Goal: Task Accomplishment & Management: Manage account settings

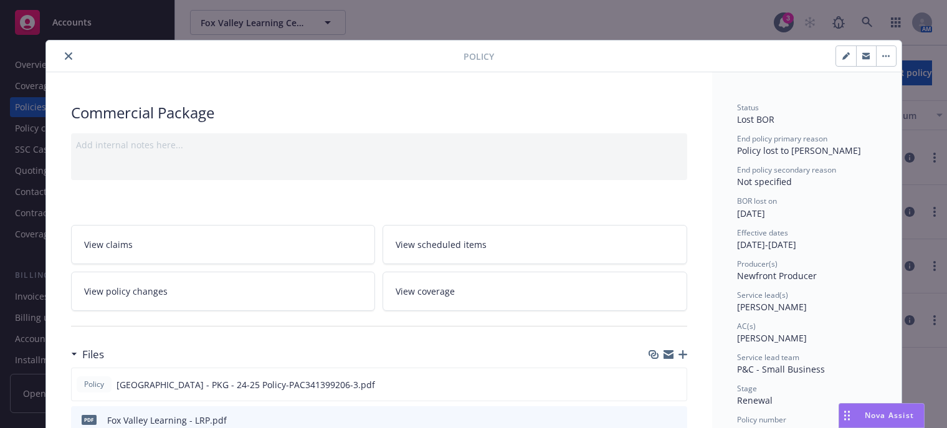
scroll to position [374, 0]
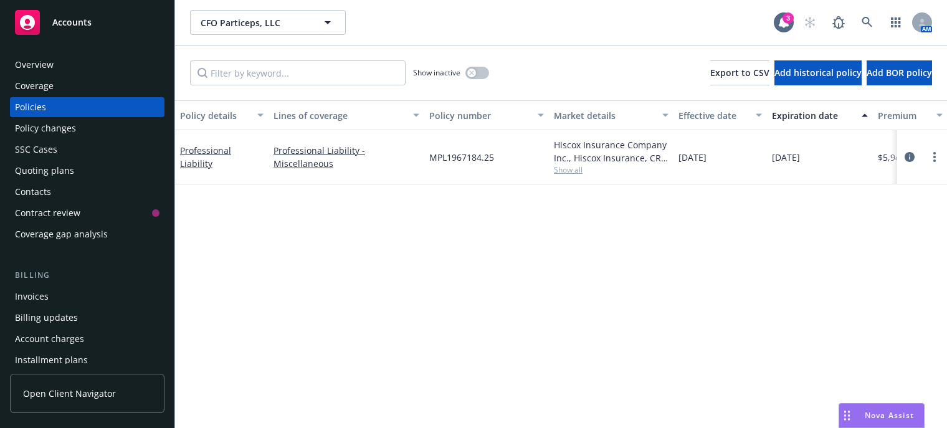
click at [90, 297] on div "Invoices" at bounding box center [87, 297] width 145 height 20
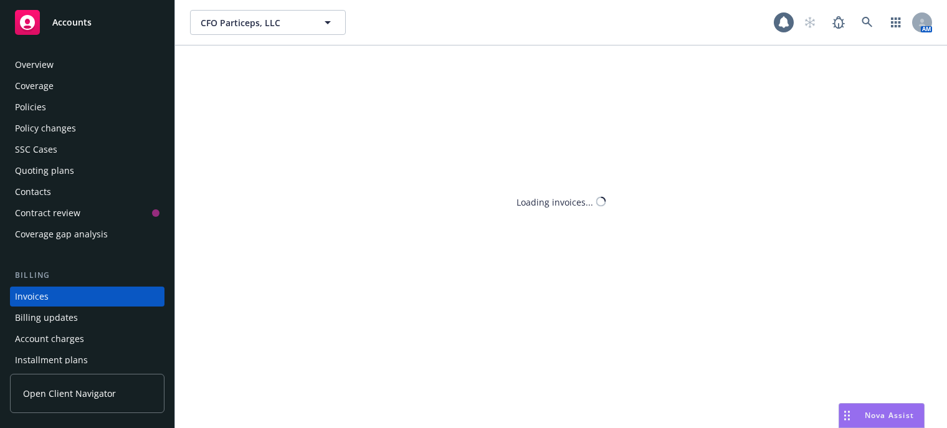
scroll to position [62, 0]
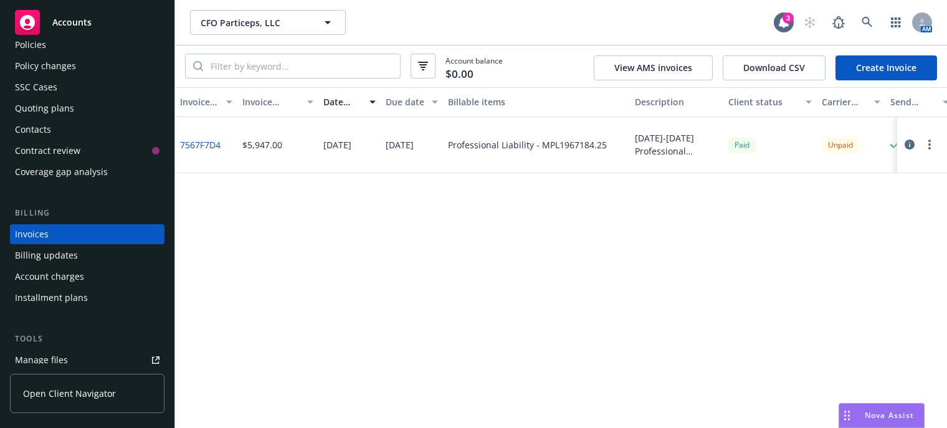
click at [465, 301] on div "Invoice ID Invoice amount Date issued Due date Billable items Description Clien…" at bounding box center [561, 257] width 772 height 341
click at [237, 259] on div "Invoice ID Invoice amount Date issued Due date Billable items Description Clien…" at bounding box center [561, 257] width 772 height 341
click at [859, 15] on link at bounding box center [867, 22] width 25 height 25
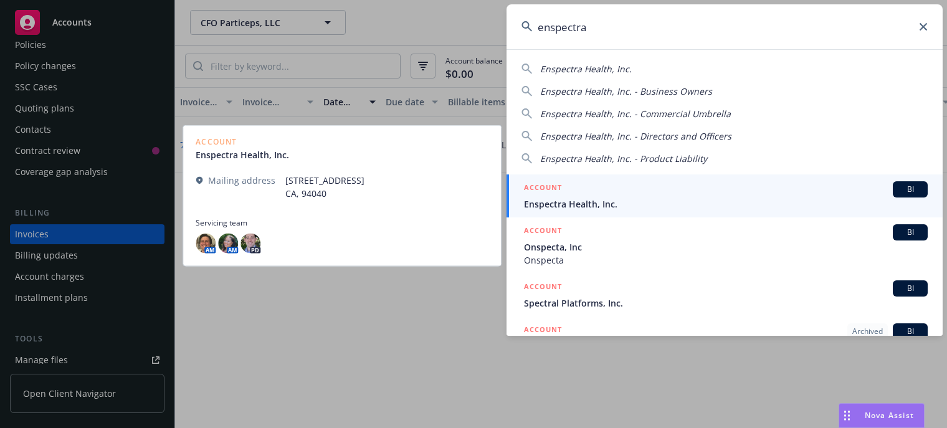
type input "enspectra"
click at [700, 186] on div "ACCOUNT BI" at bounding box center [726, 189] width 404 height 16
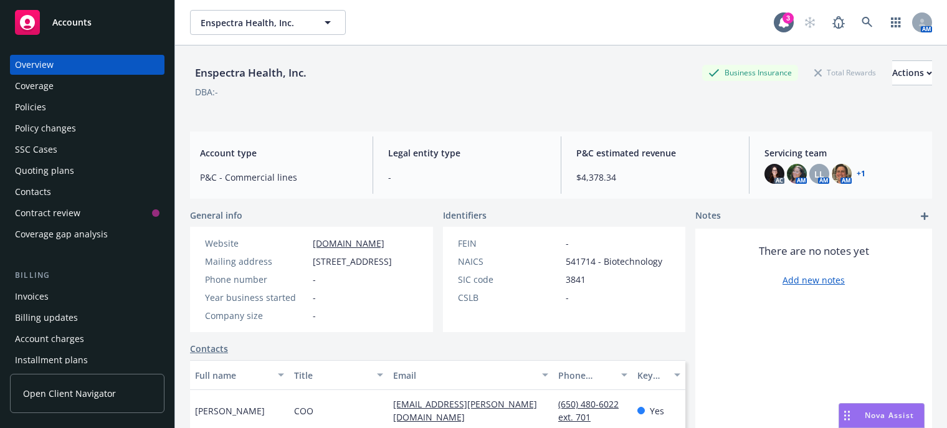
click at [54, 291] on div "Invoices" at bounding box center [87, 297] width 145 height 20
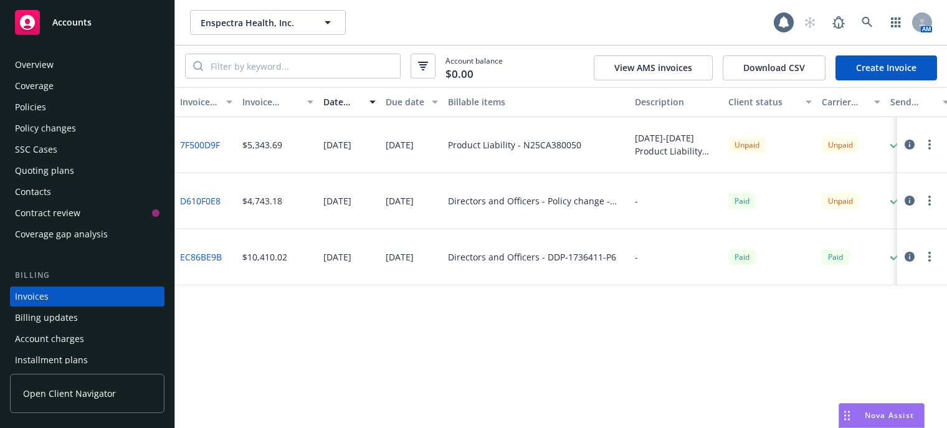
scroll to position [62, 0]
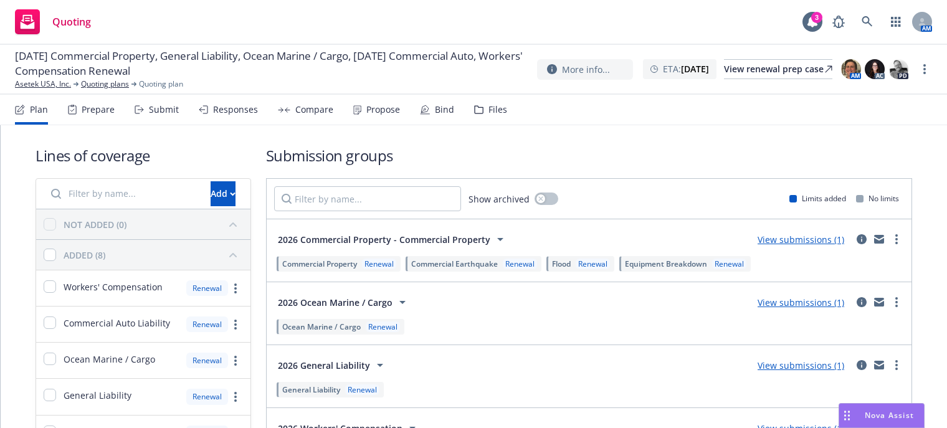
scroll to position [90, 0]
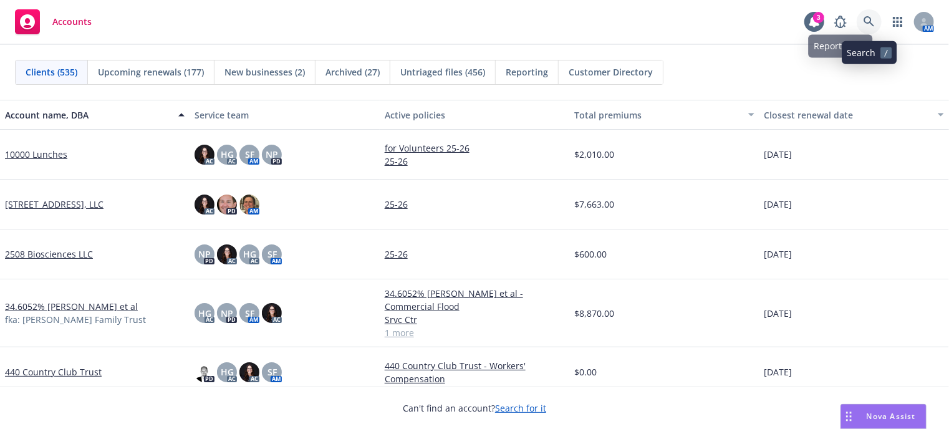
click at [860, 18] on link at bounding box center [868, 21] width 25 height 25
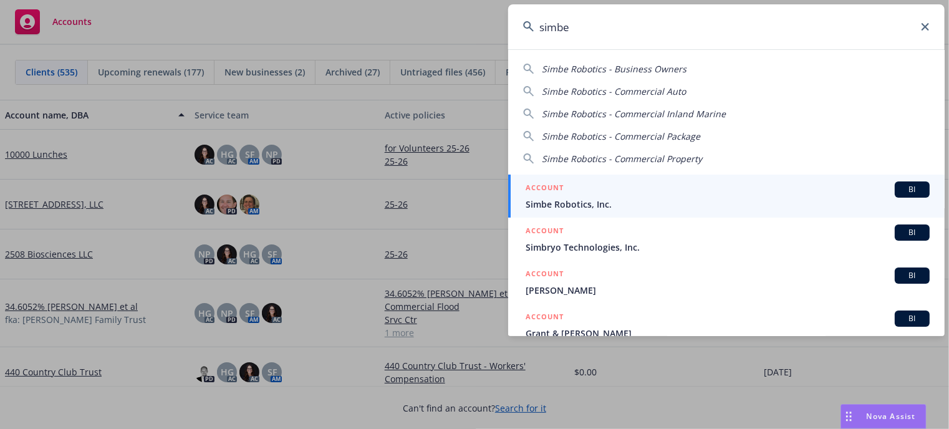
type input "simbe"
click at [560, 184] on h5 "ACCOUNT" at bounding box center [544, 188] width 38 height 15
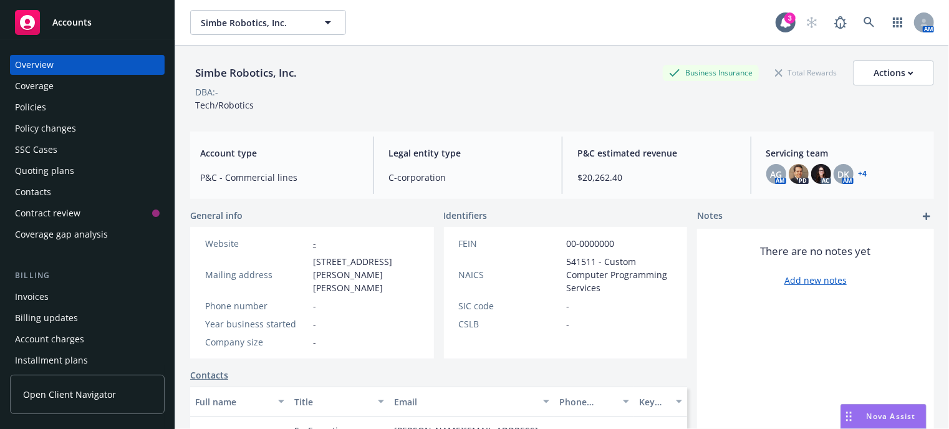
click at [85, 299] on div "Invoices" at bounding box center [87, 297] width 145 height 20
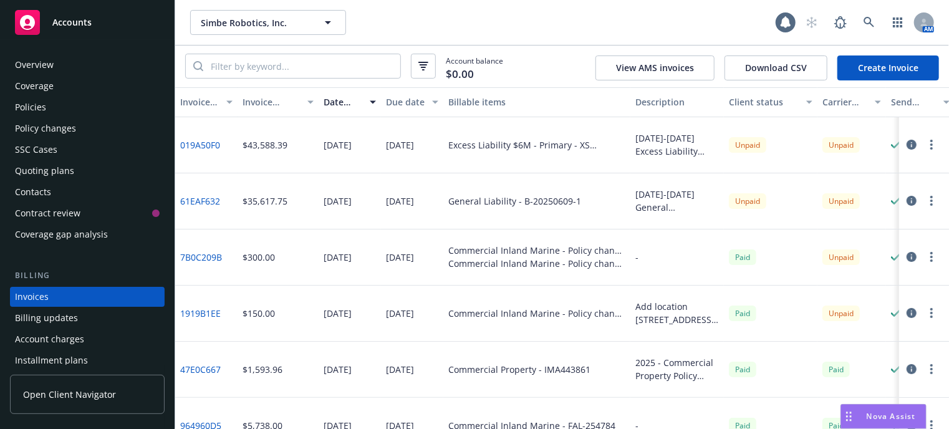
scroll to position [62, 0]
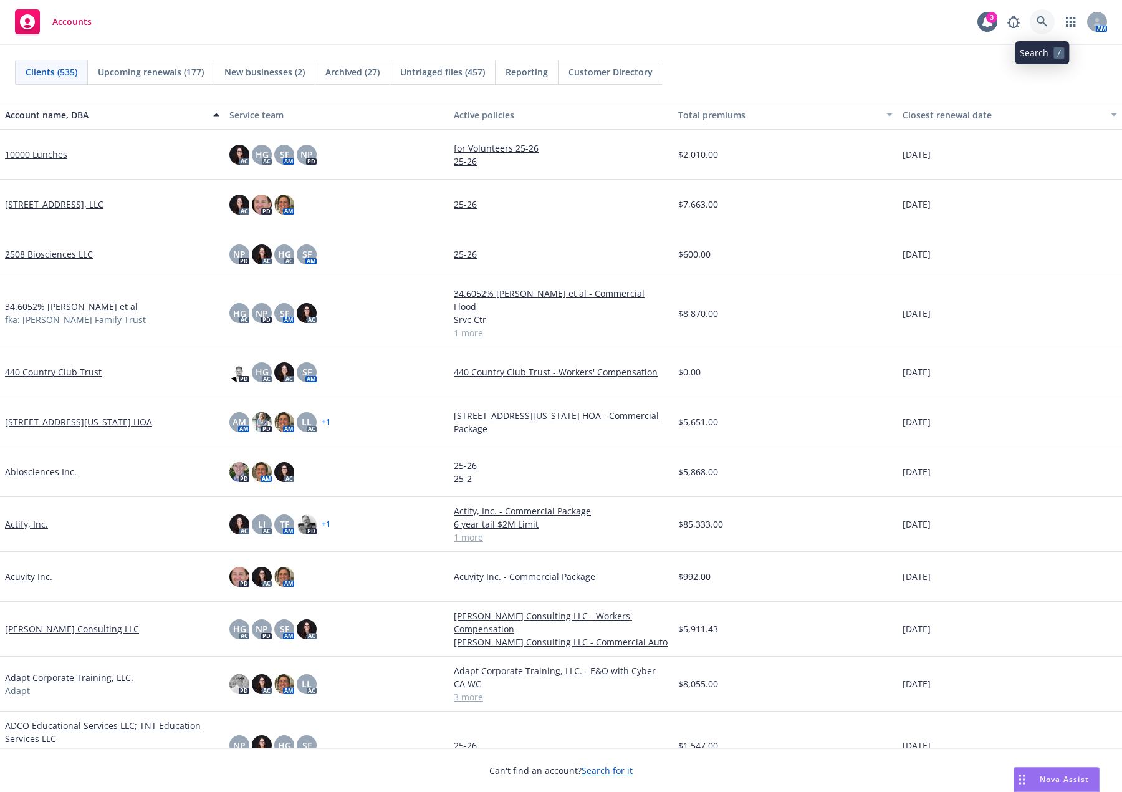
click at [1052, 21] on link at bounding box center [1042, 21] width 25 height 25
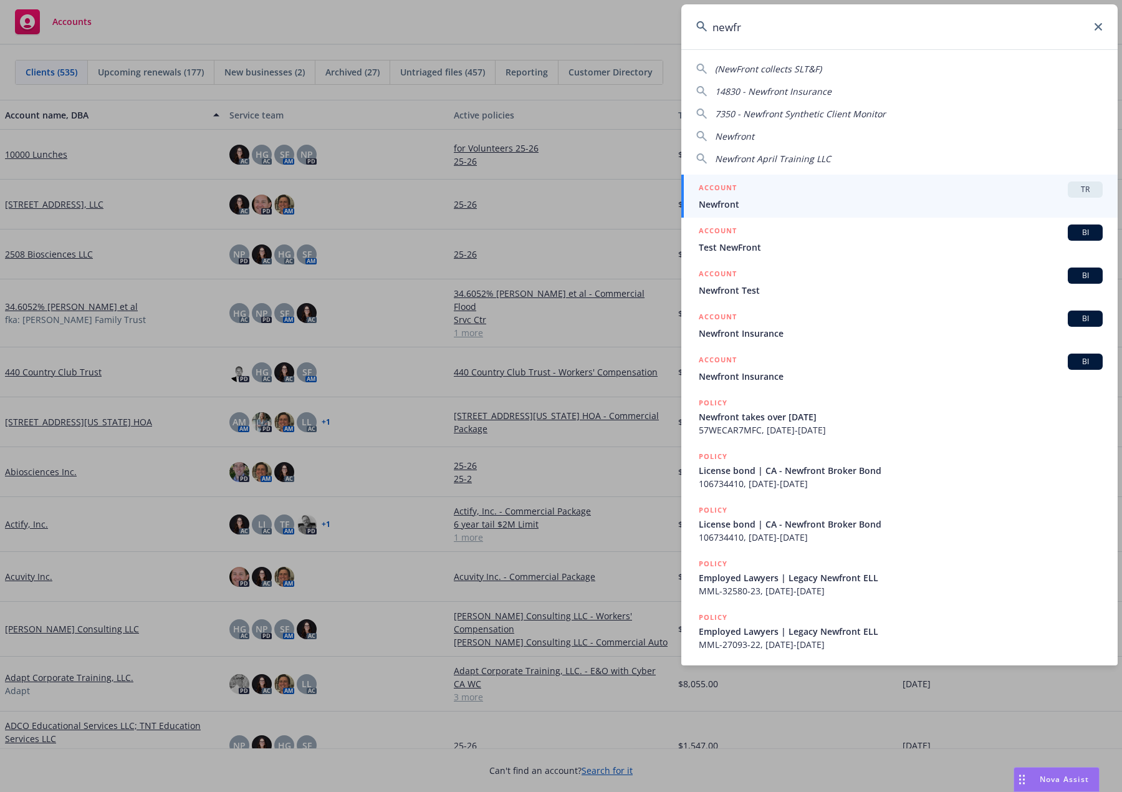
click at [888, 26] on input "newfr" at bounding box center [899, 26] width 436 height 45
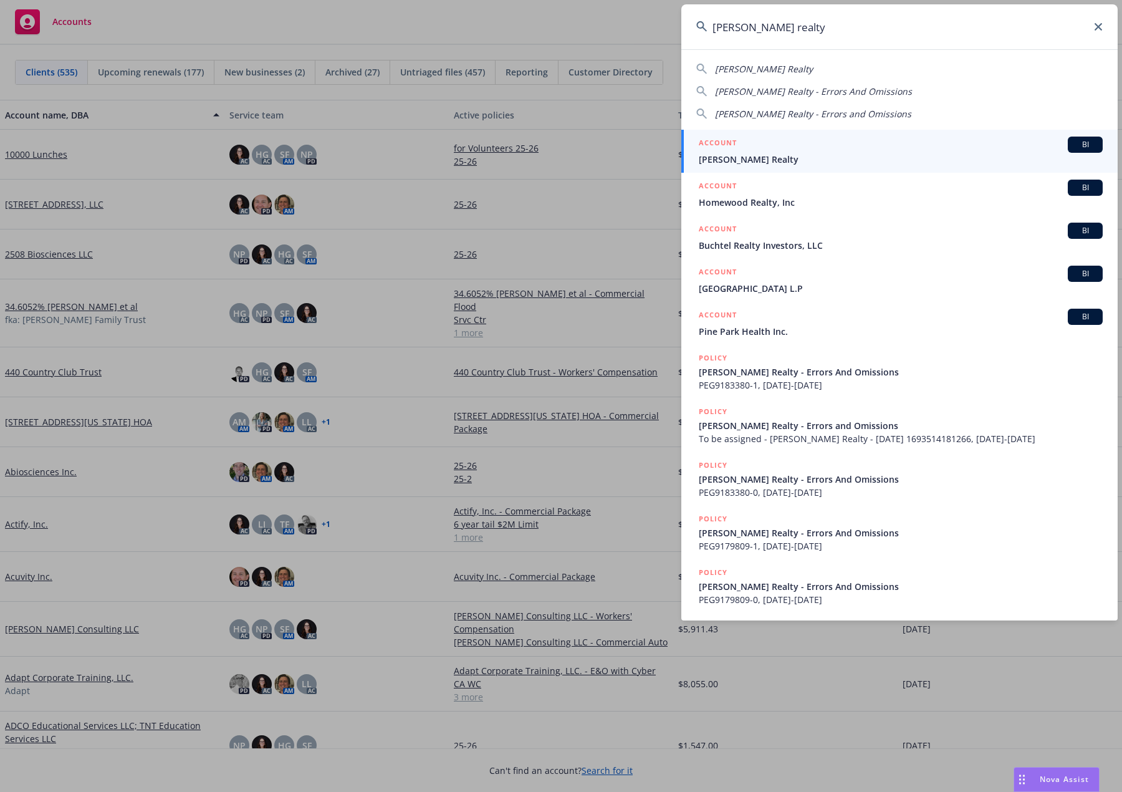
type input "kennon realty"
click at [838, 141] on div "ACCOUNT BI" at bounding box center [901, 144] width 404 height 16
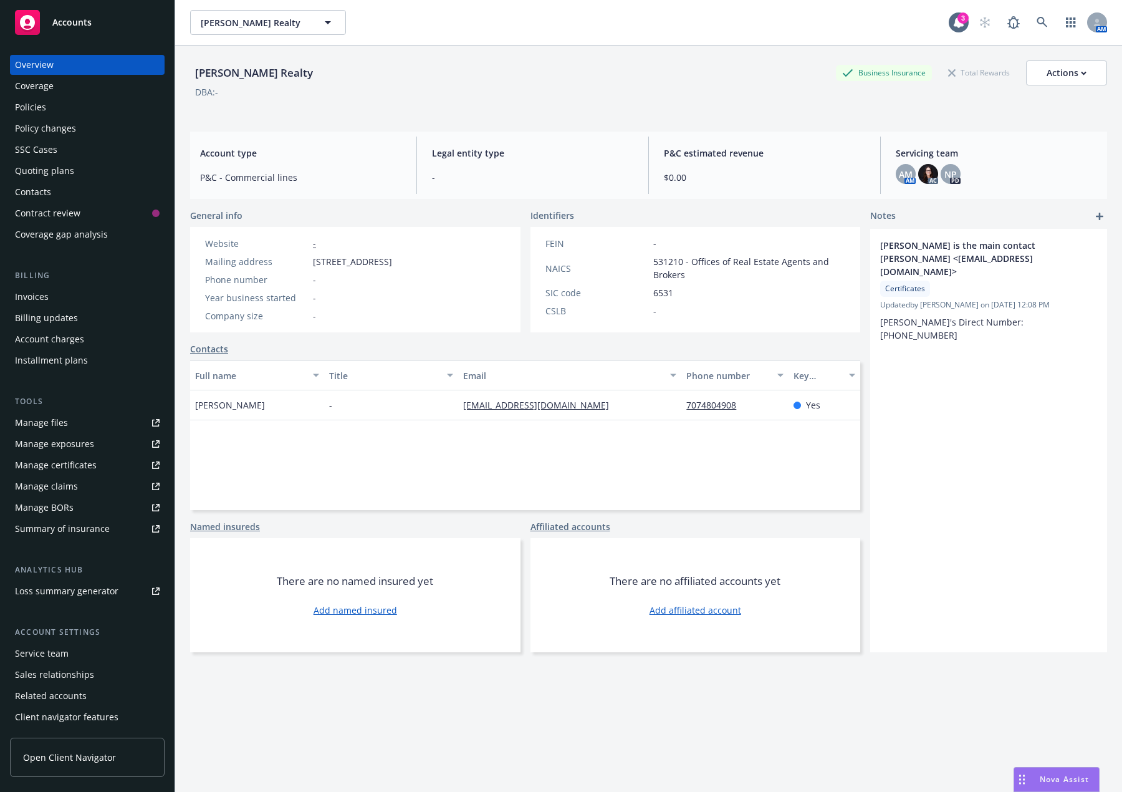
click at [56, 105] on div "Policies" at bounding box center [87, 107] width 145 height 20
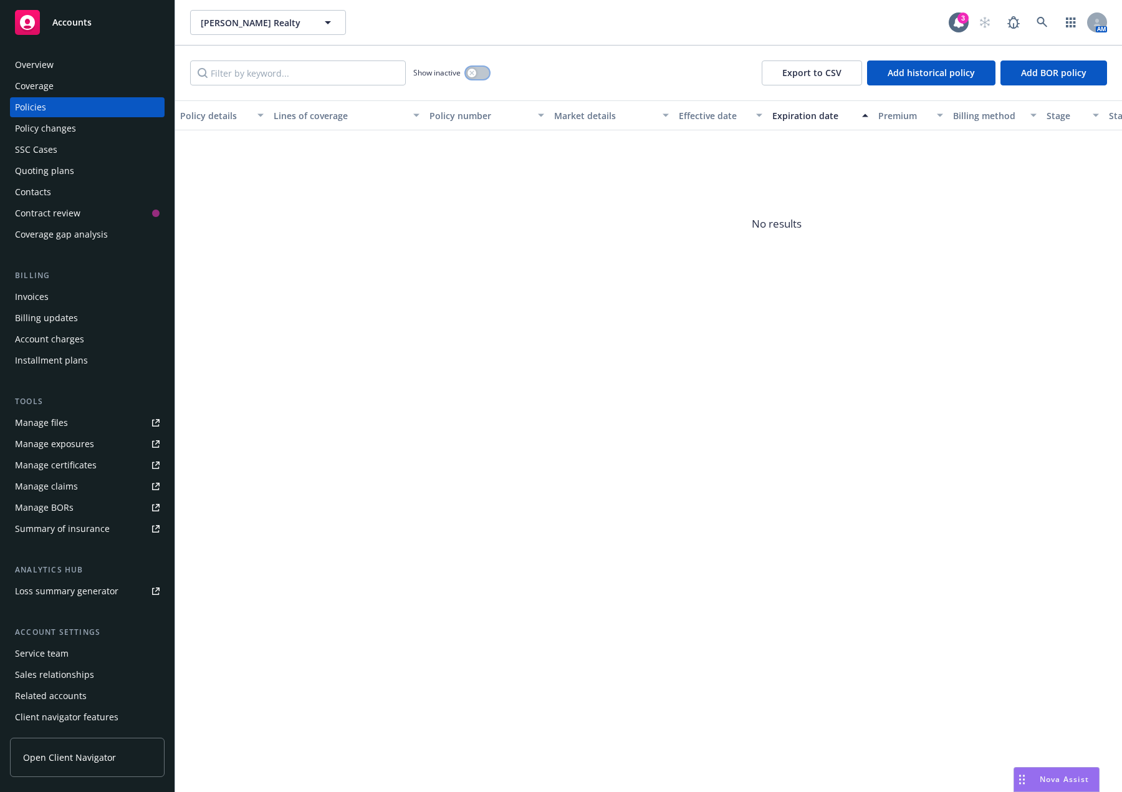
click at [472, 76] on div "button" at bounding box center [471, 73] width 9 height 9
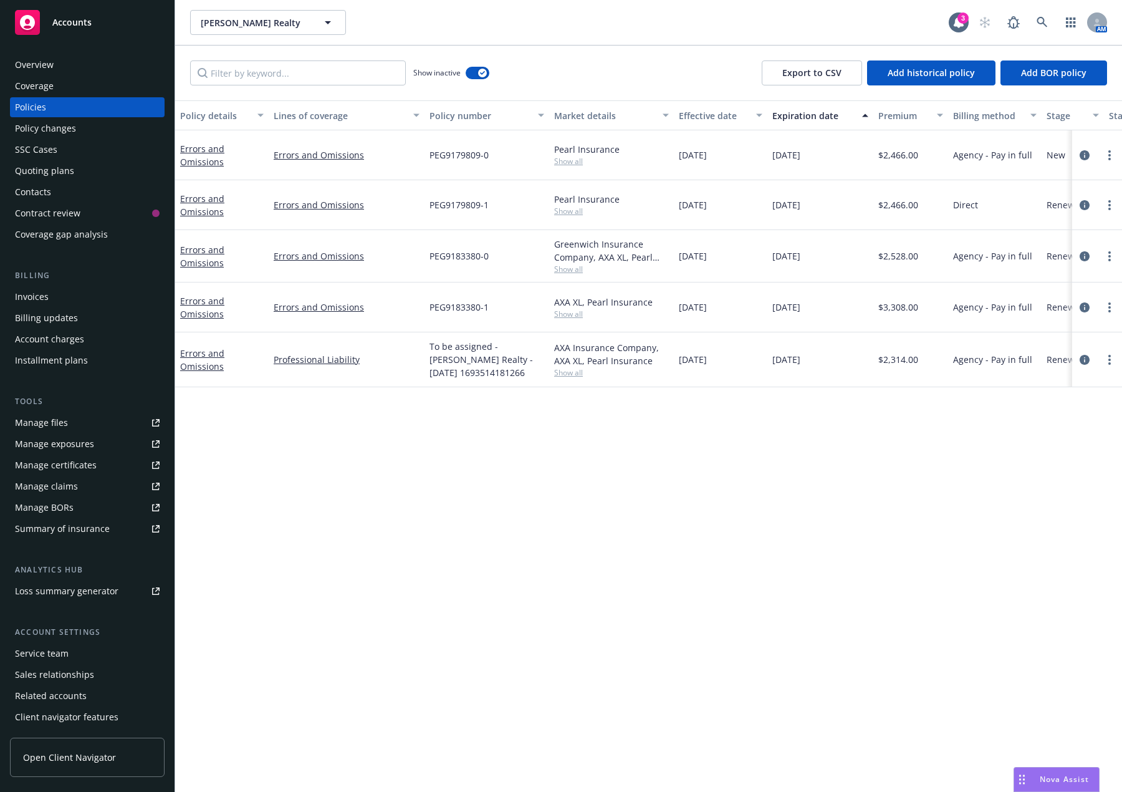
click at [827, 113] on div "Expiration date" at bounding box center [813, 115] width 82 height 13
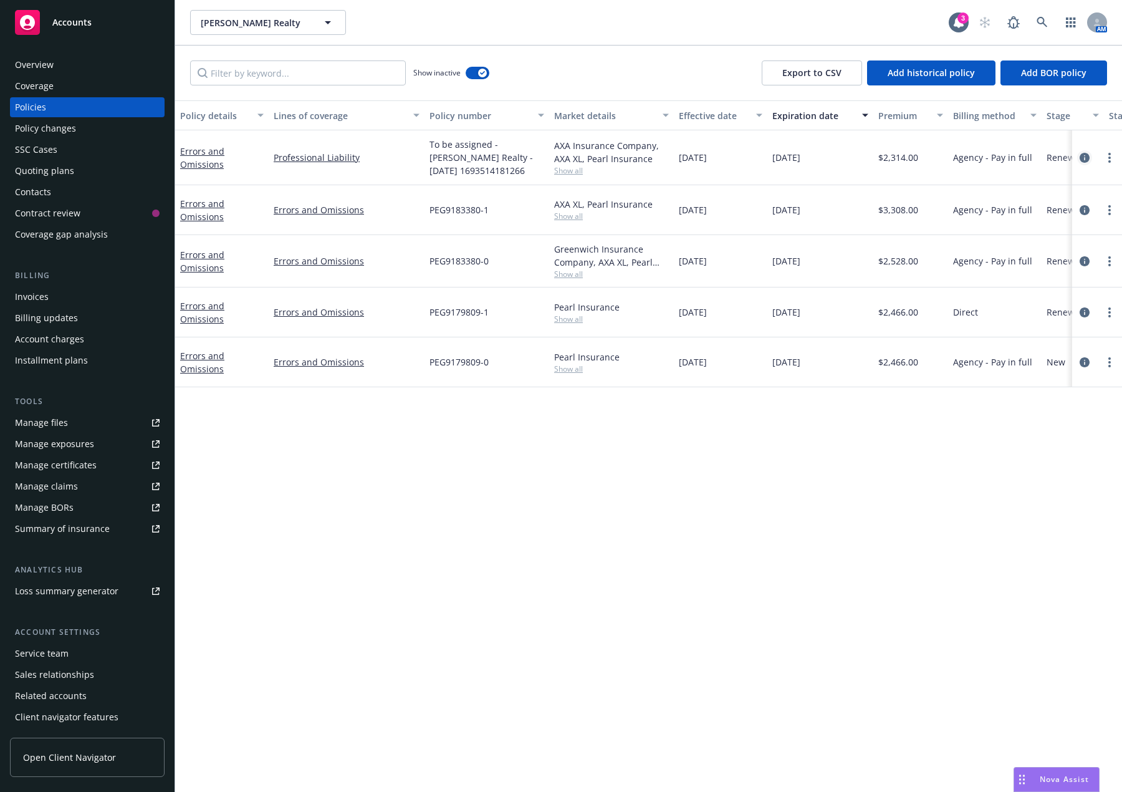
click at [1083, 155] on icon "circleInformation" at bounding box center [1084, 158] width 10 height 10
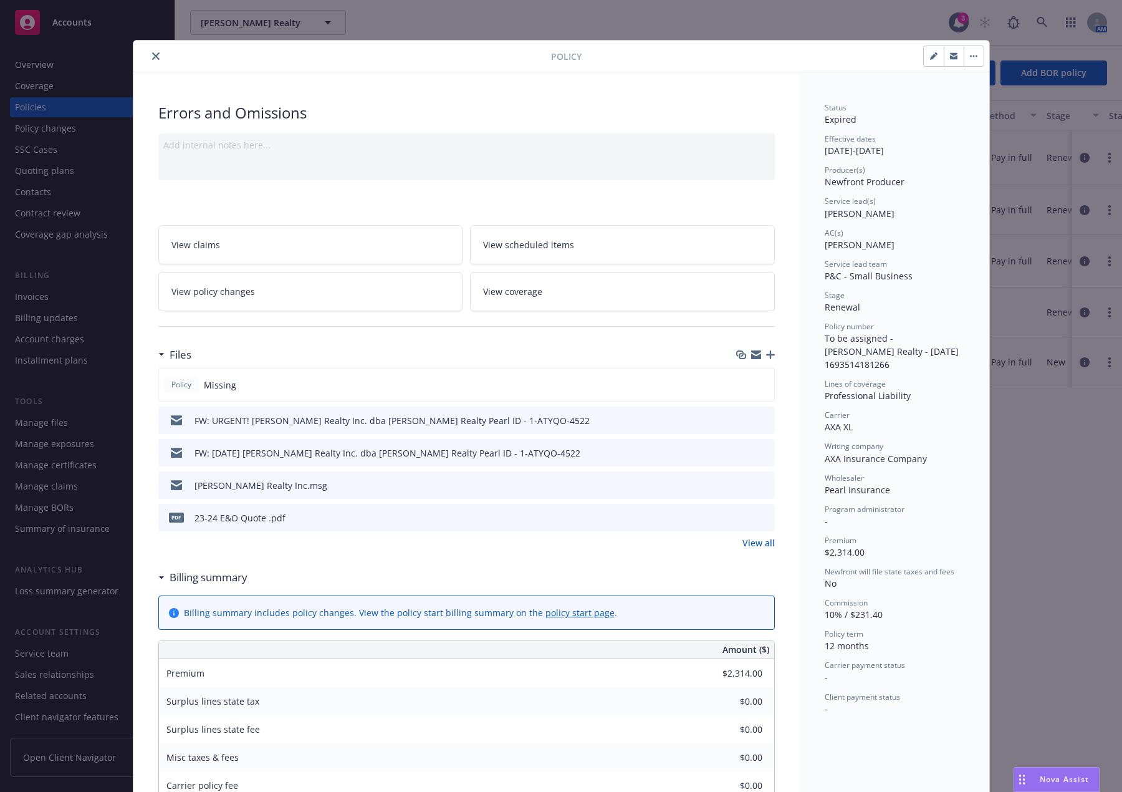
click at [152, 53] on icon "close" at bounding box center [155, 55] width 7 height 7
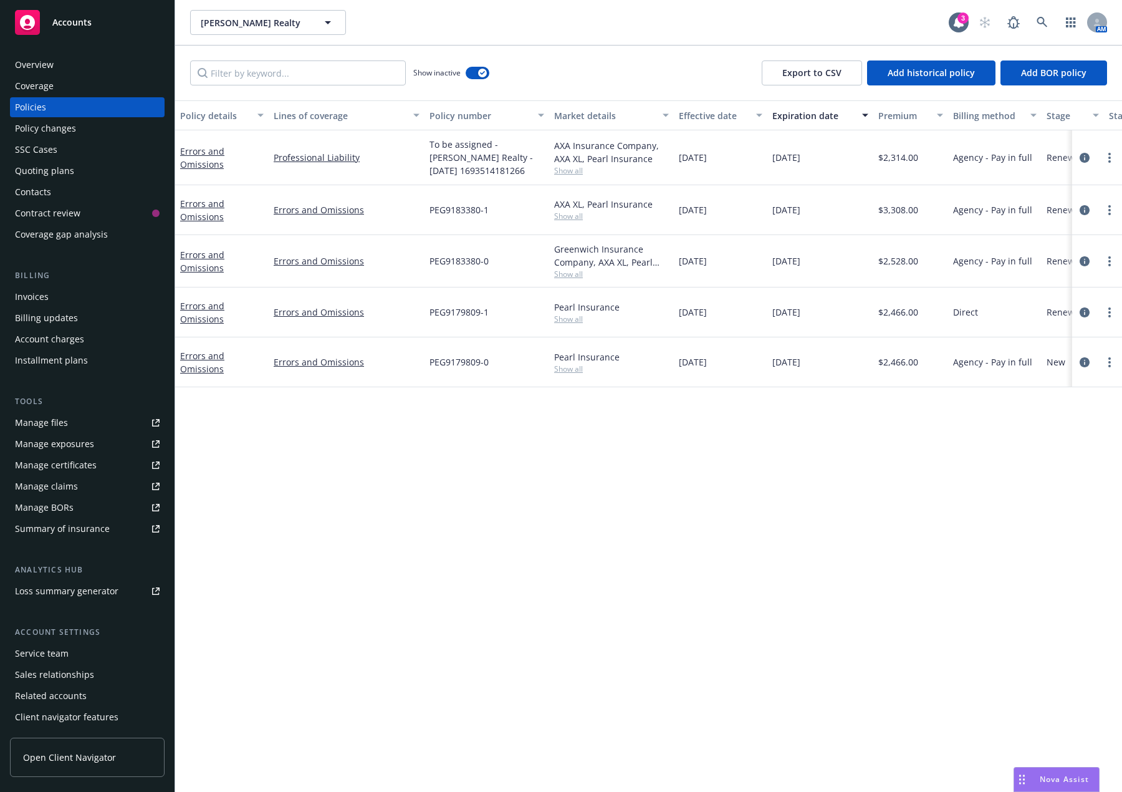
click at [738, 502] on div "Policy details Lines of coverage Policy number Market details Effective date Ex…" at bounding box center [648, 445] width 947 height 691
click at [1079, 156] on link "circleInformation" at bounding box center [1084, 157] width 15 height 15
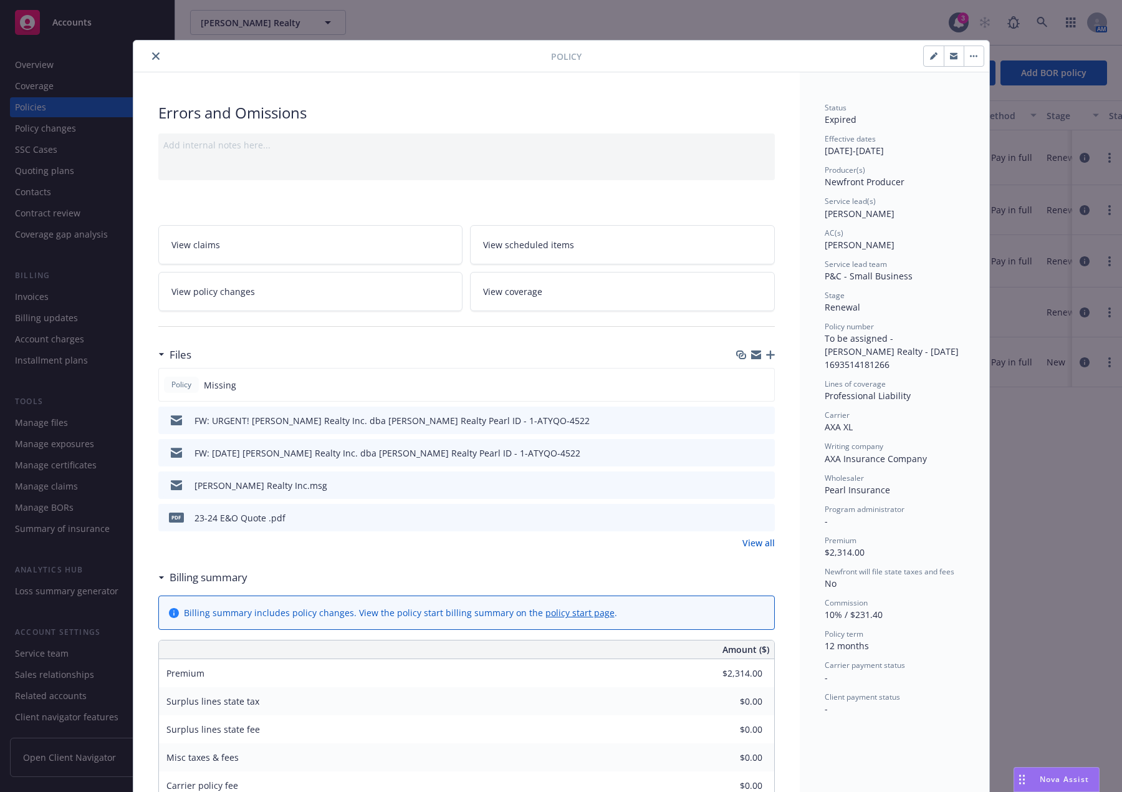
scroll to position [37, 0]
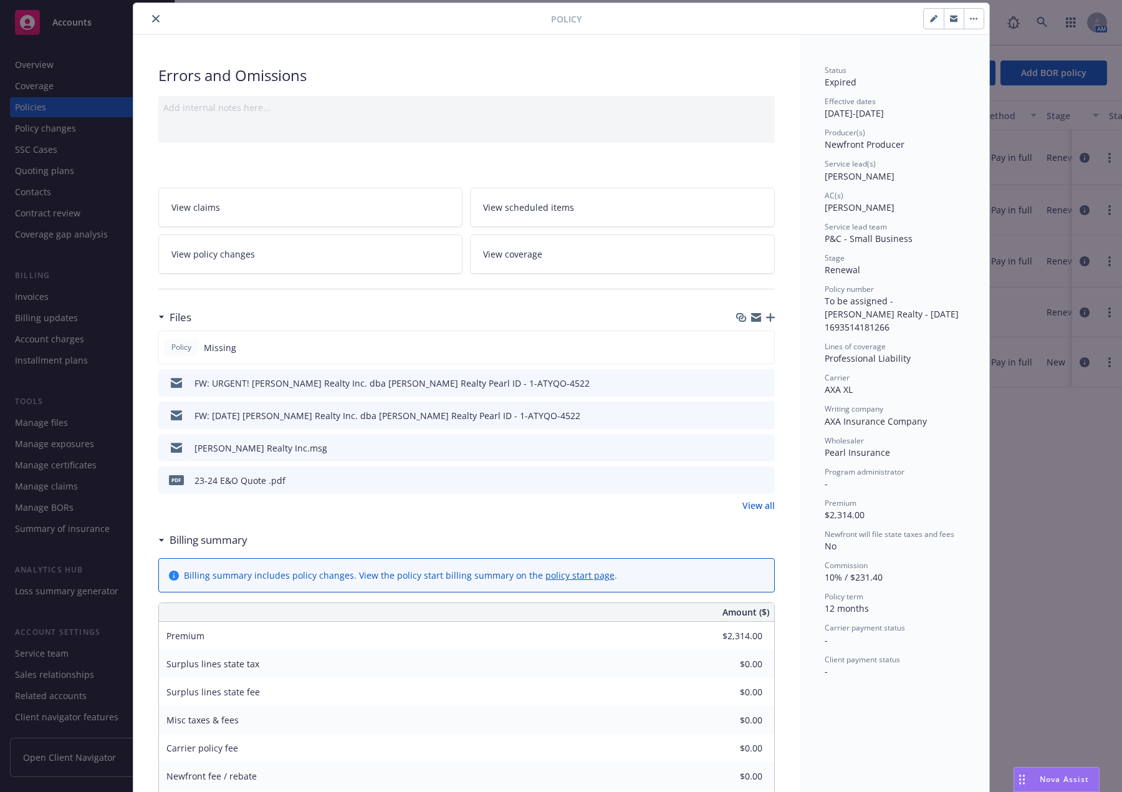
click at [759, 385] on icon "preview file" at bounding box center [762, 382] width 11 height 9
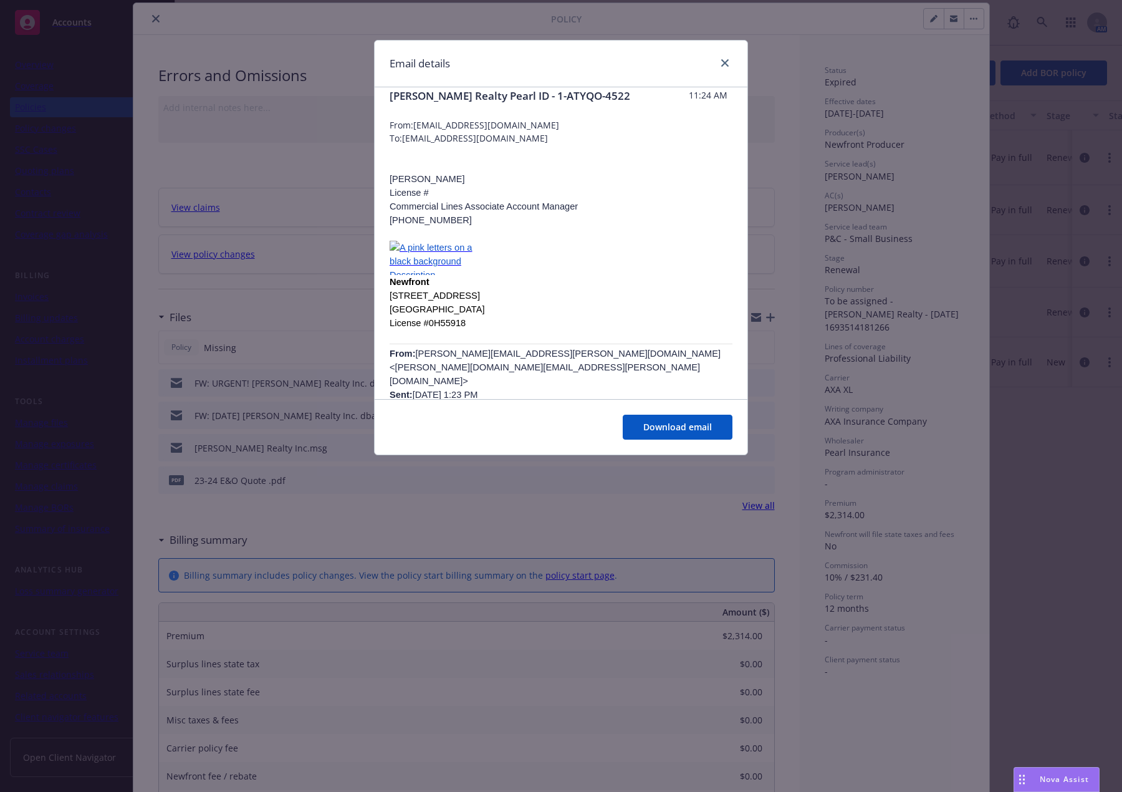
scroll to position [0, 0]
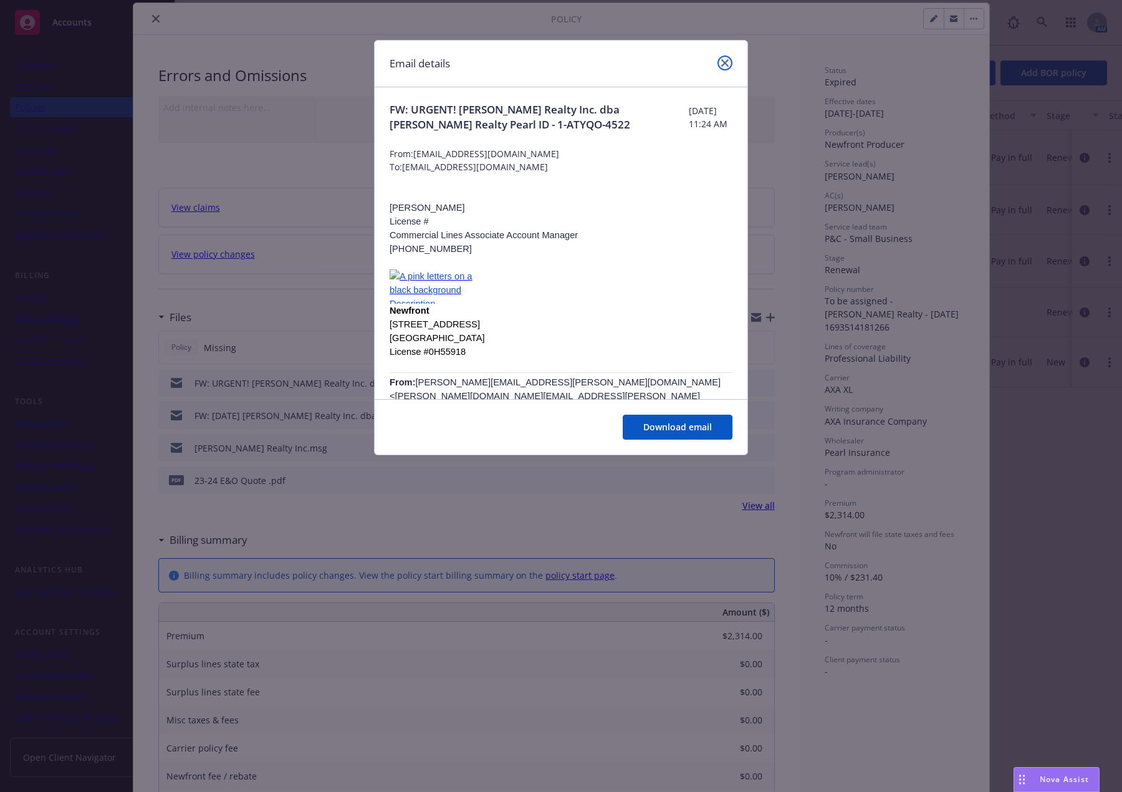
click at [723, 68] on link "close" at bounding box center [724, 62] width 15 height 15
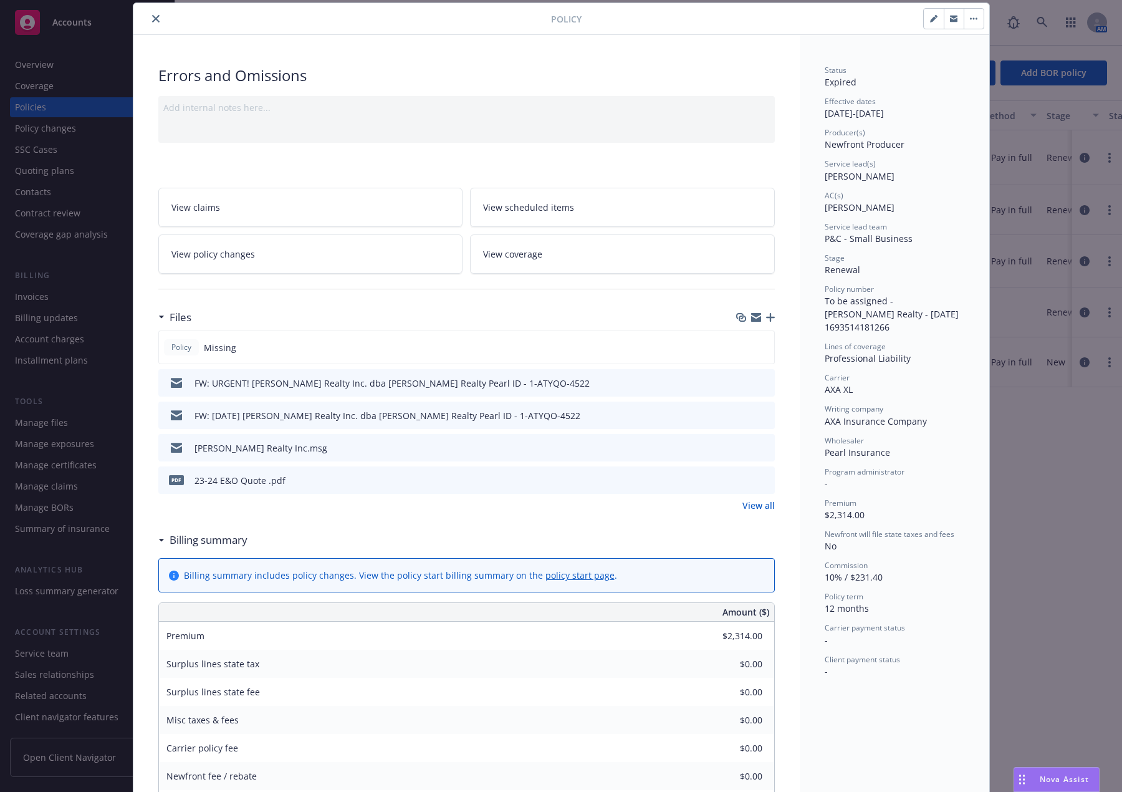
click at [161, 14] on div at bounding box center [344, 18] width 413 height 15
click at [155, 16] on button "close" at bounding box center [155, 18] width 15 height 15
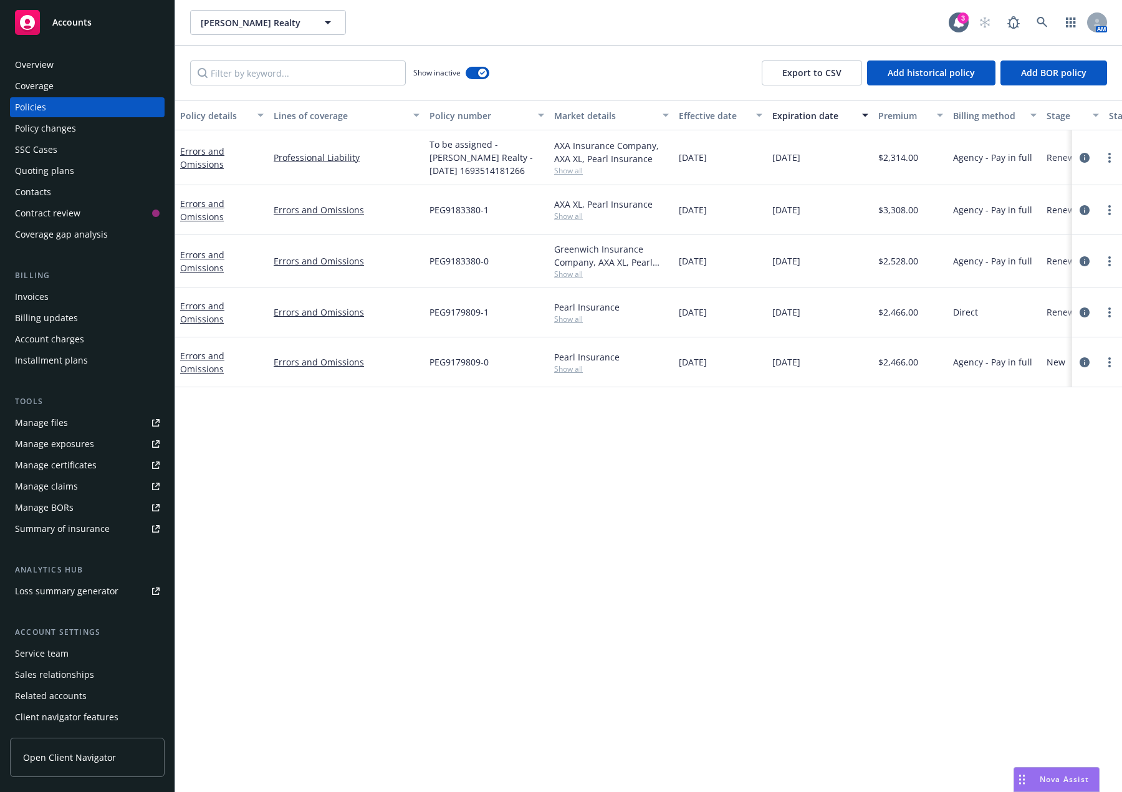
click at [566, 172] on span "Show all" at bounding box center [611, 170] width 115 height 11
click at [593, 474] on div "Policy details Lines of coverage Policy number Market details Effective date Ex…" at bounding box center [648, 445] width 947 height 691
click at [1083, 158] on icon "circleInformation" at bounding box center [1084, 158] width 10 height 10
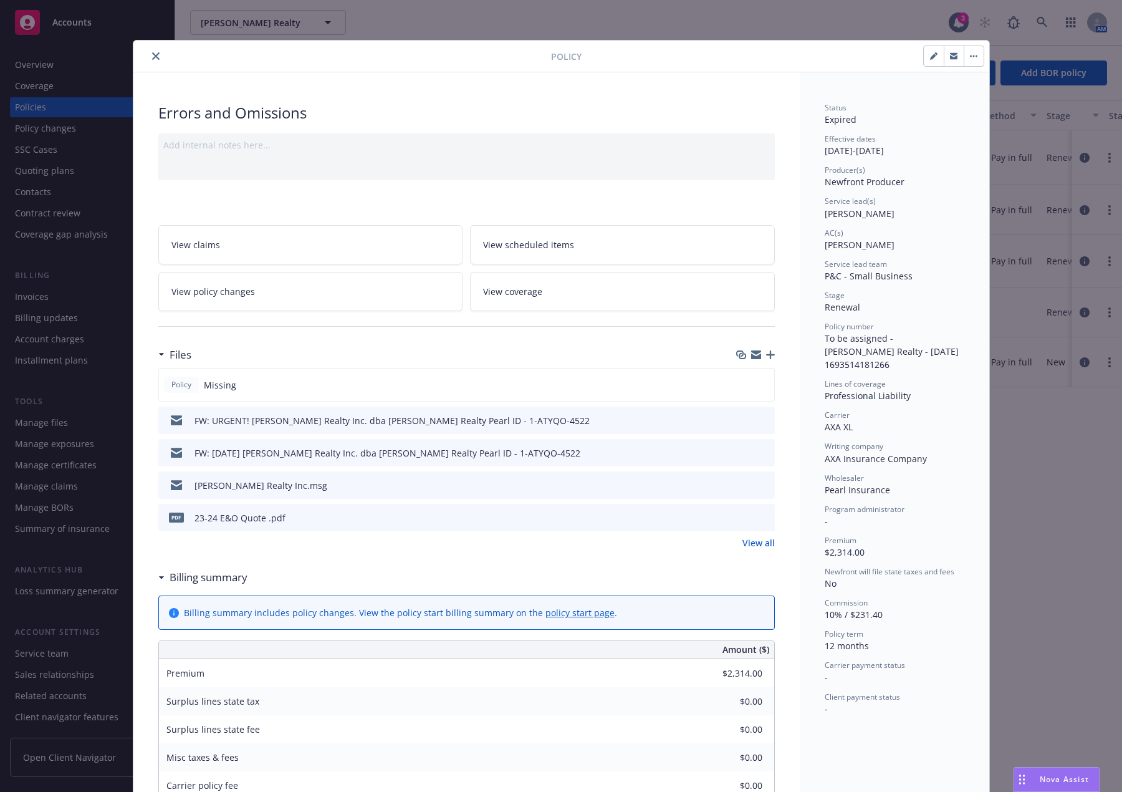
scroll to position [37, 0]
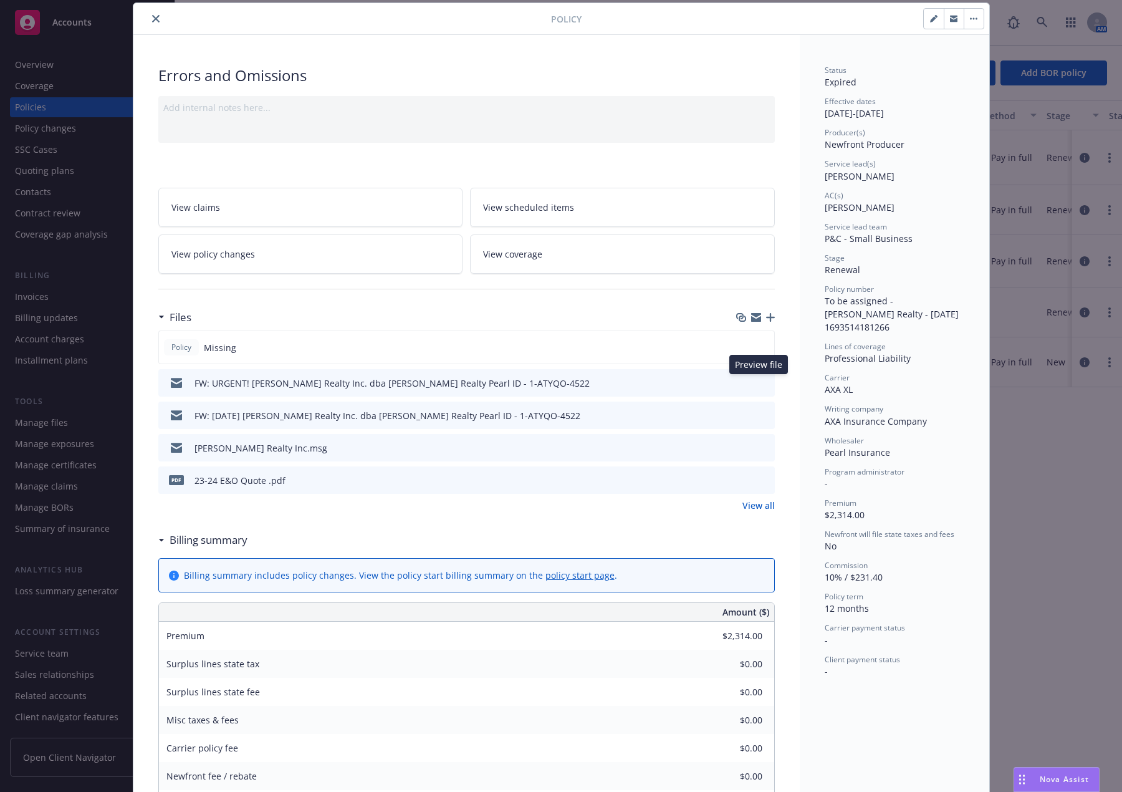
click at [759, 379] on icon "preview file" at bounding box center [762, 382] width 11 height 9
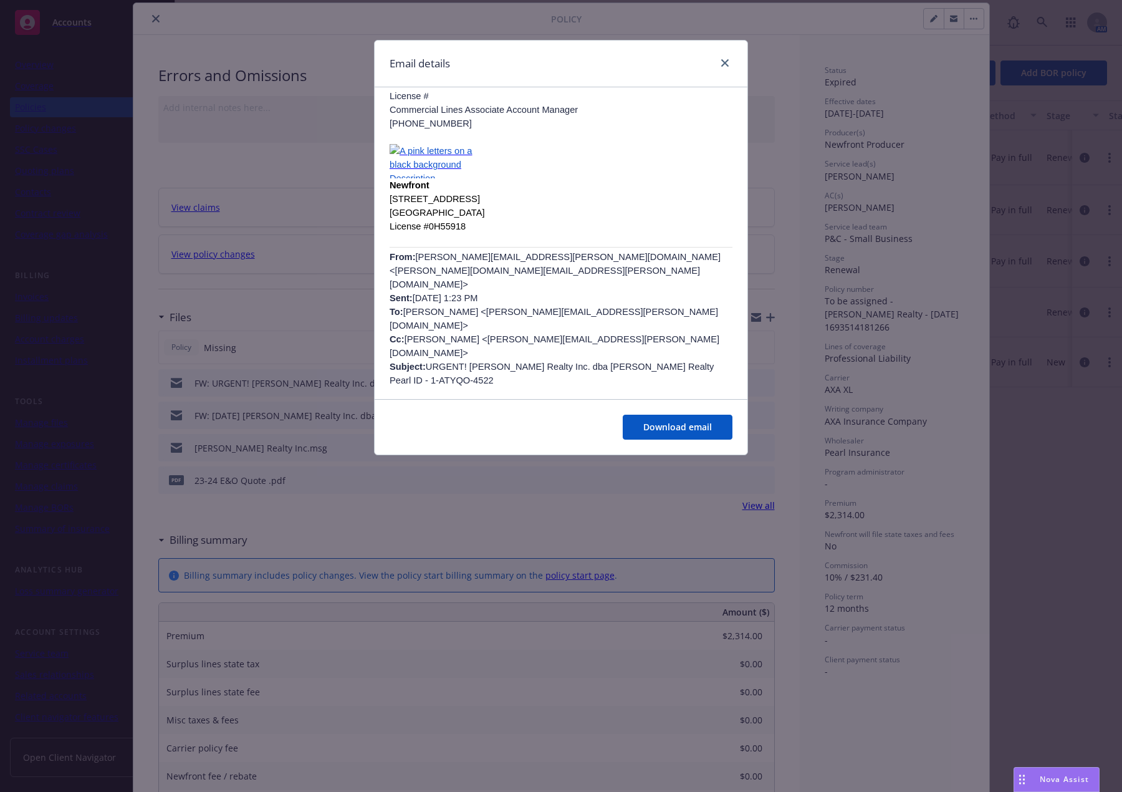
scroll to position [188, 0]
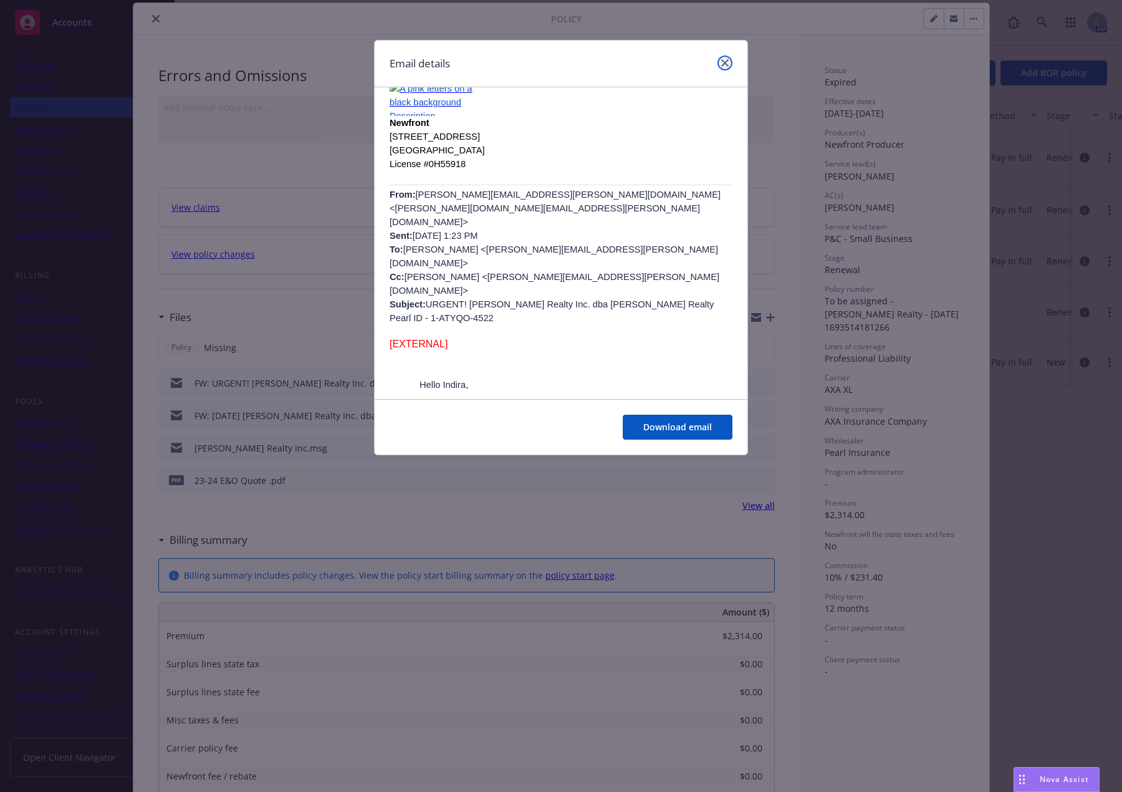
click at [719, 64] on link "close" at bounding box center [724, 62] width 15 height 15
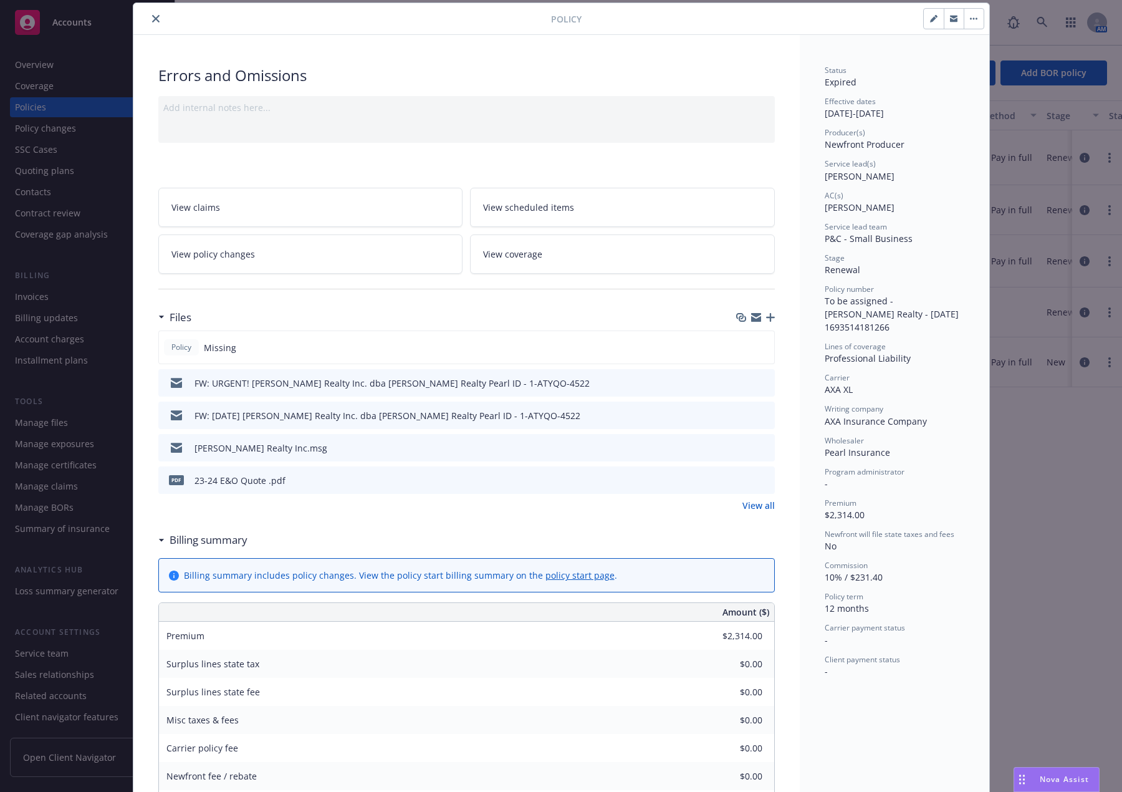
click at [152, 22] on button "close" at bounding box center [155, 18] width 15 height 15
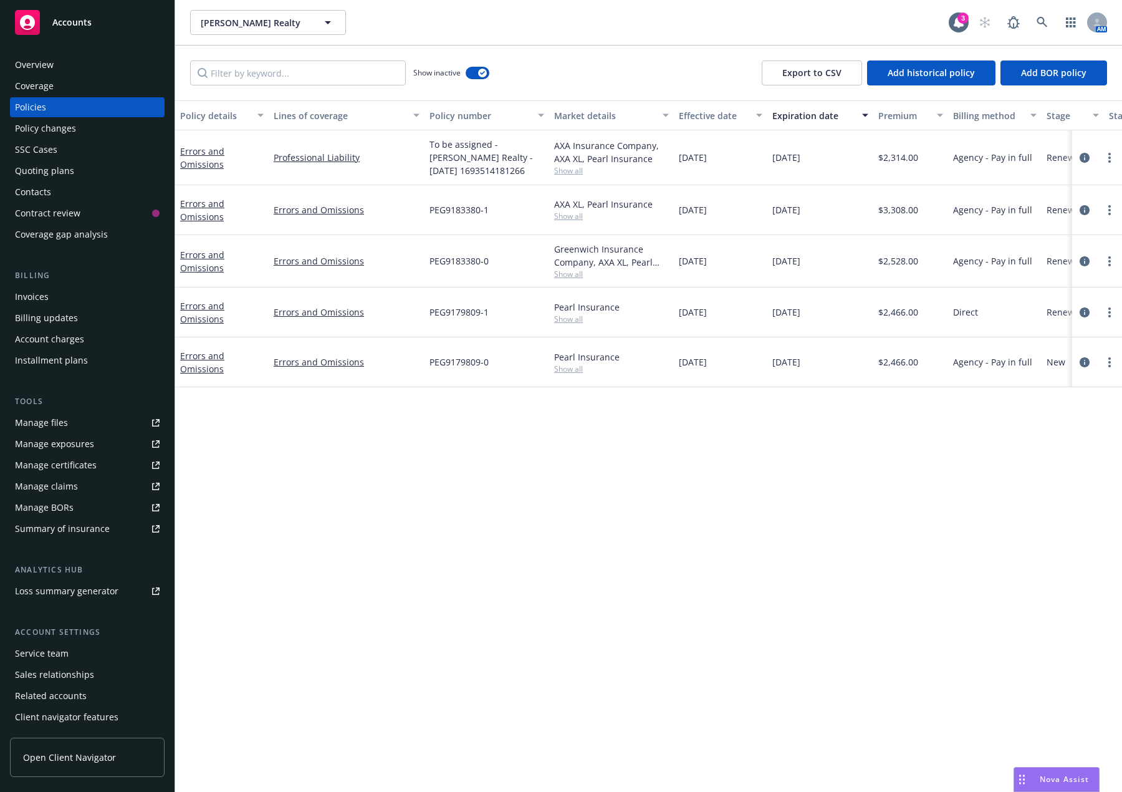
click at [434, 618] on div "Policy details Lines of coverage Policy number Market details Effective date Ex…" at bounding box center [648, 445] width 947 height 691
click at [437, 424] on div "Policy details Lines of coverage Policy number Market details Effective date Ex…" at bounding box center [648, 445] width 947 height 691
